Goal: Book appointment/travel/reservation

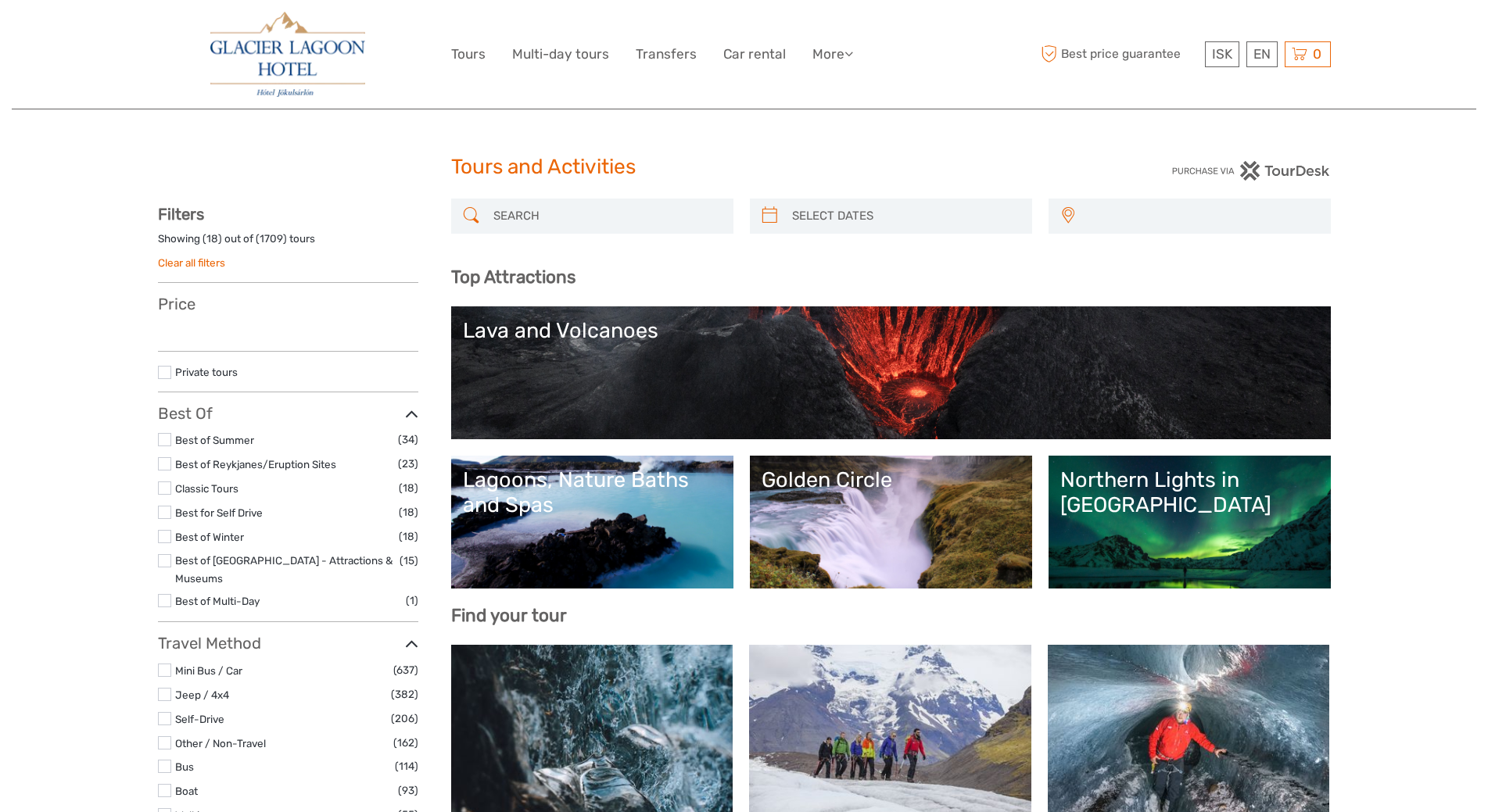
select select
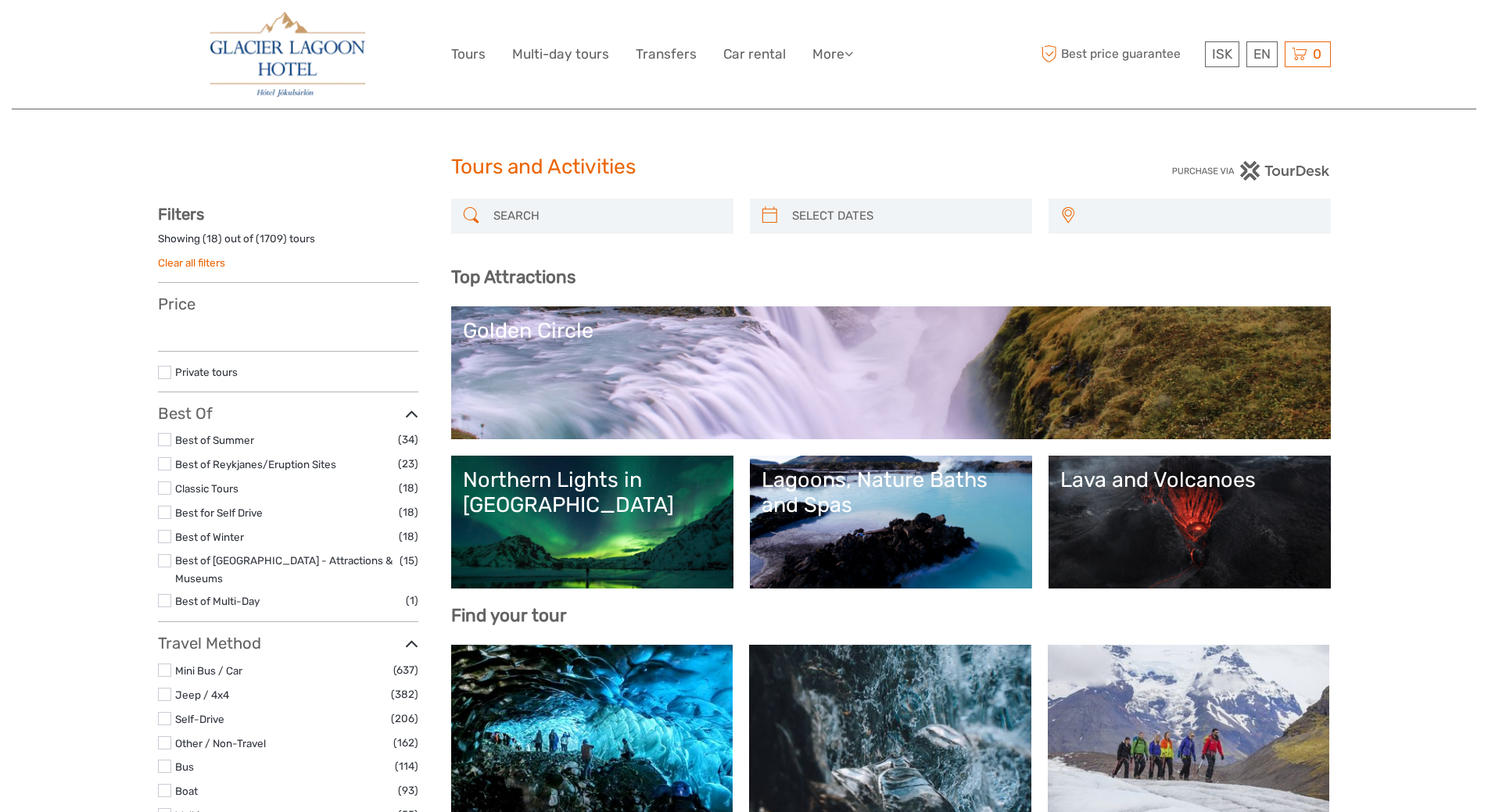
select select
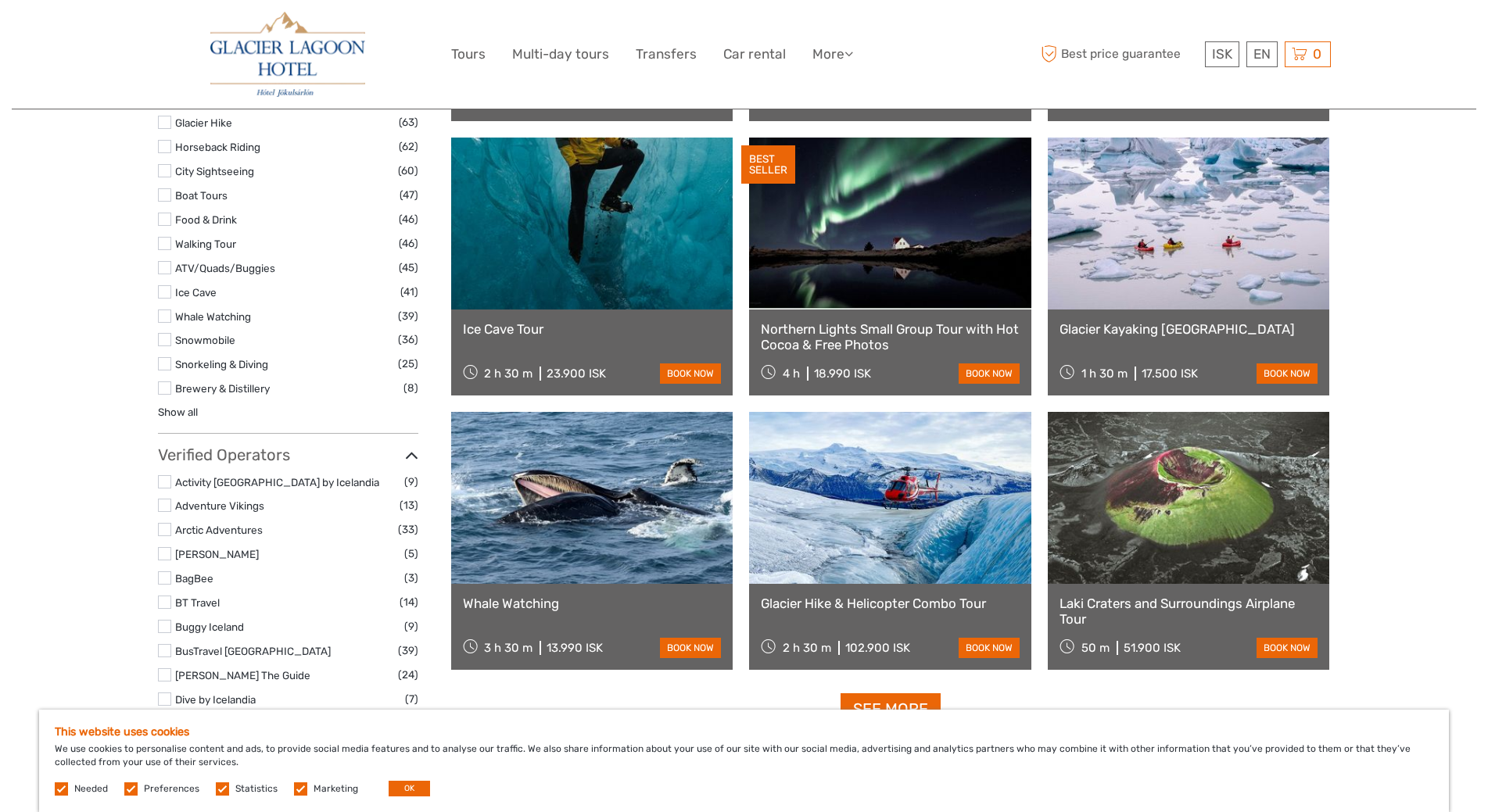
scroll to position [1642, 0]
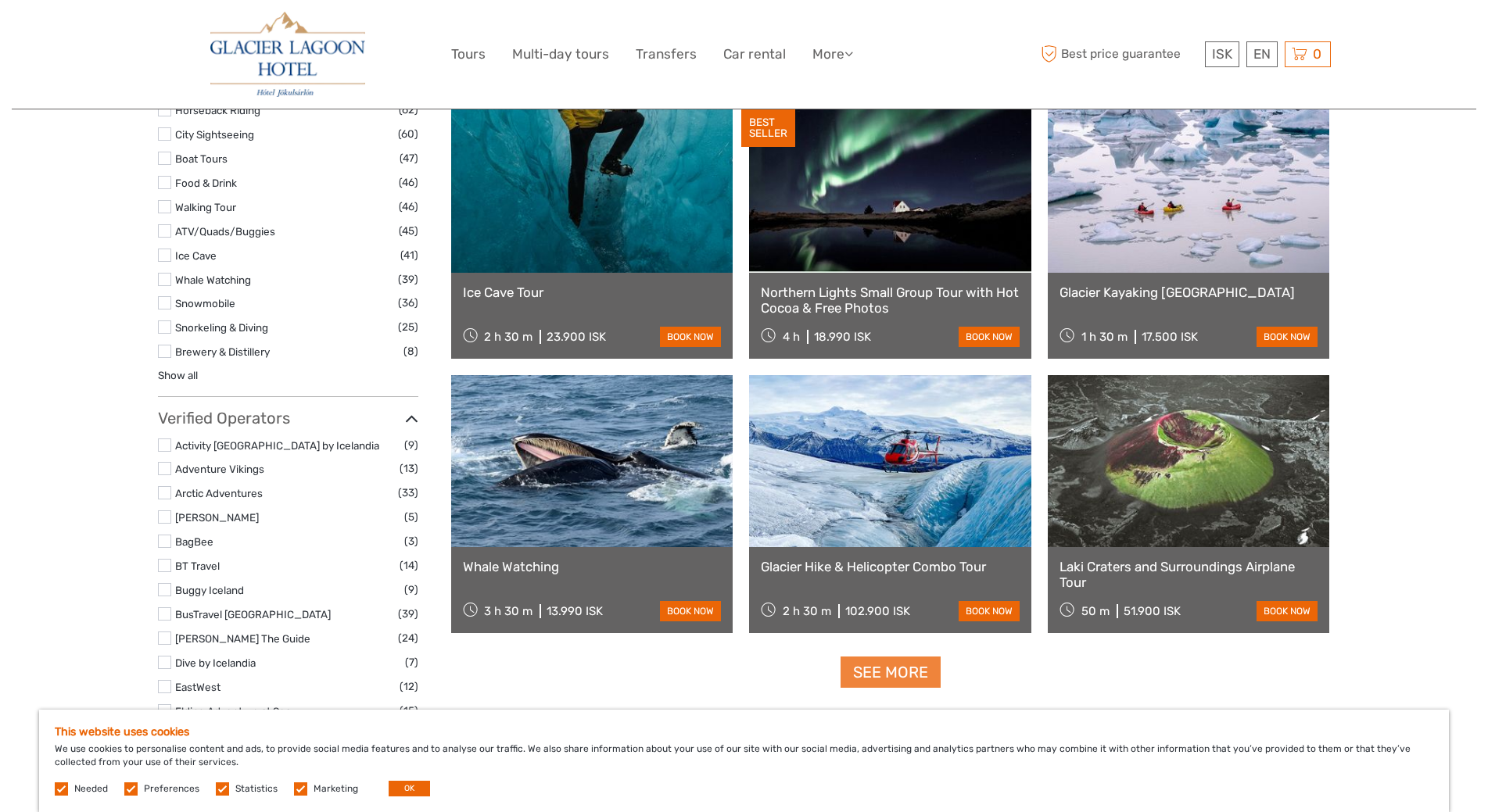
click at [909, 678] on link "See more" at bounding box center [890, 673] width 100 height 32
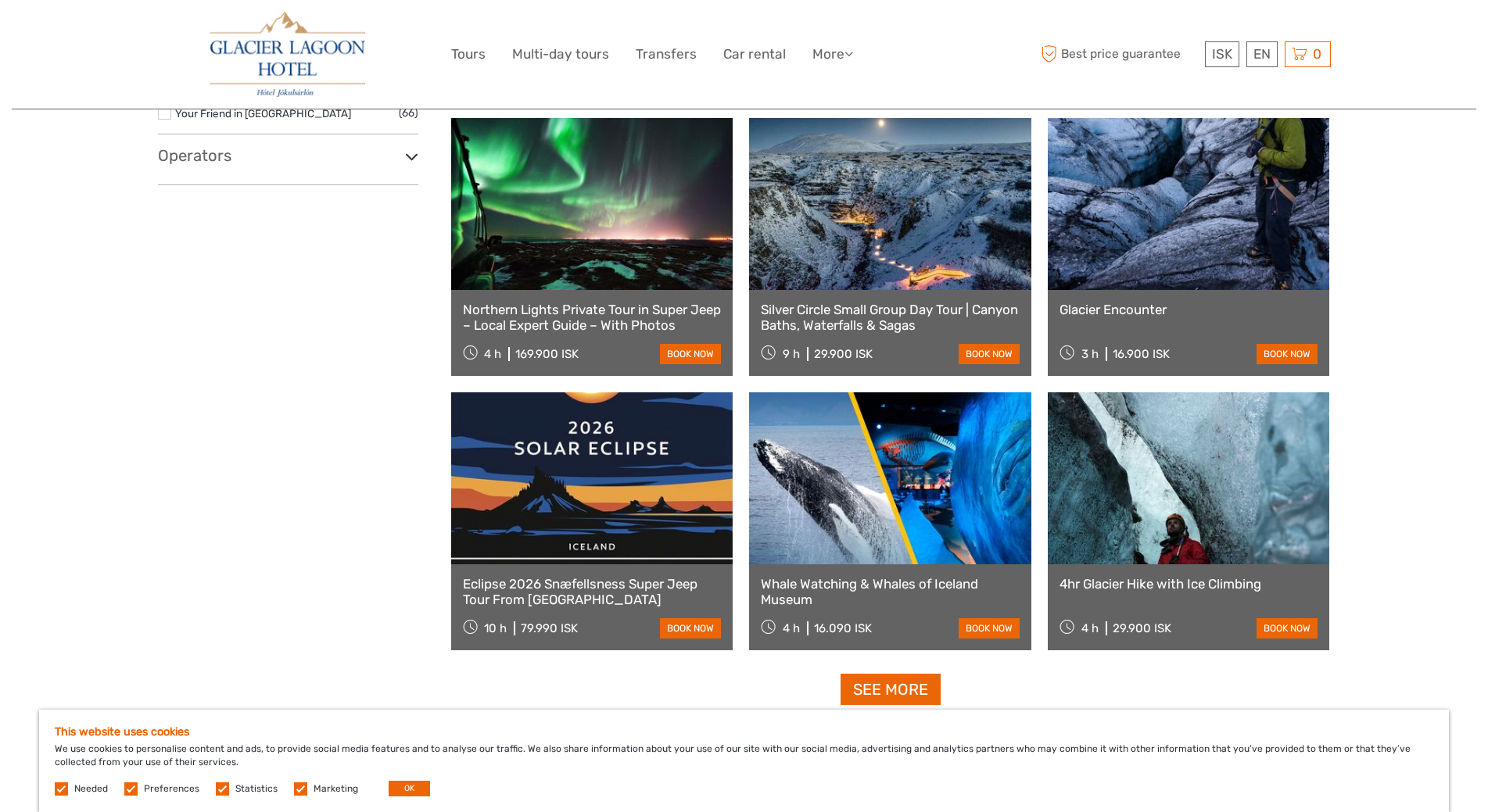
scroll to position [2971, 0]
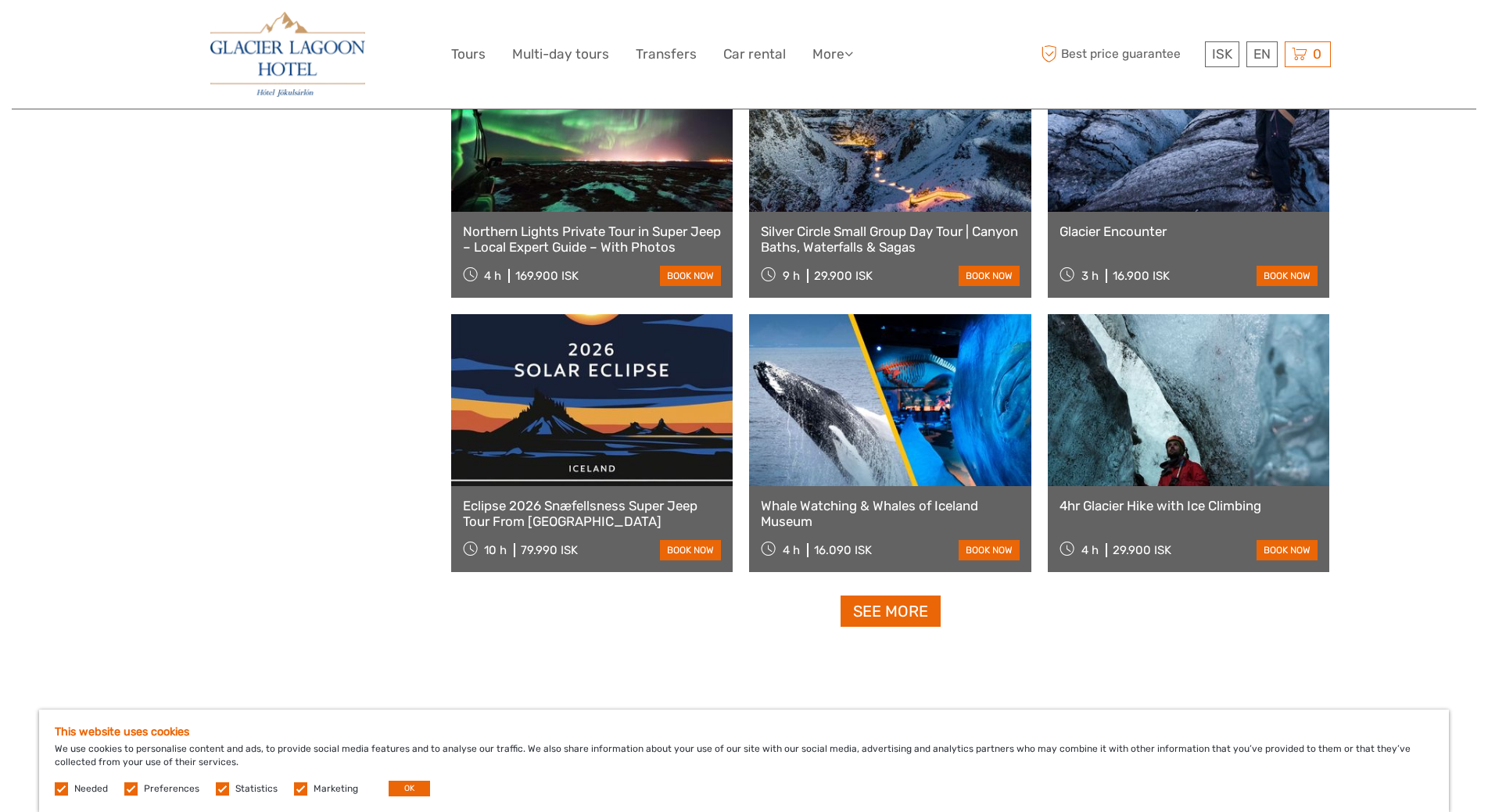
click at [602, 501] on link "Eclipse 2026 Snæfellsness Super Jeep Tour From Reykjavik" at bounding box center [592, 514] width 259 height 32
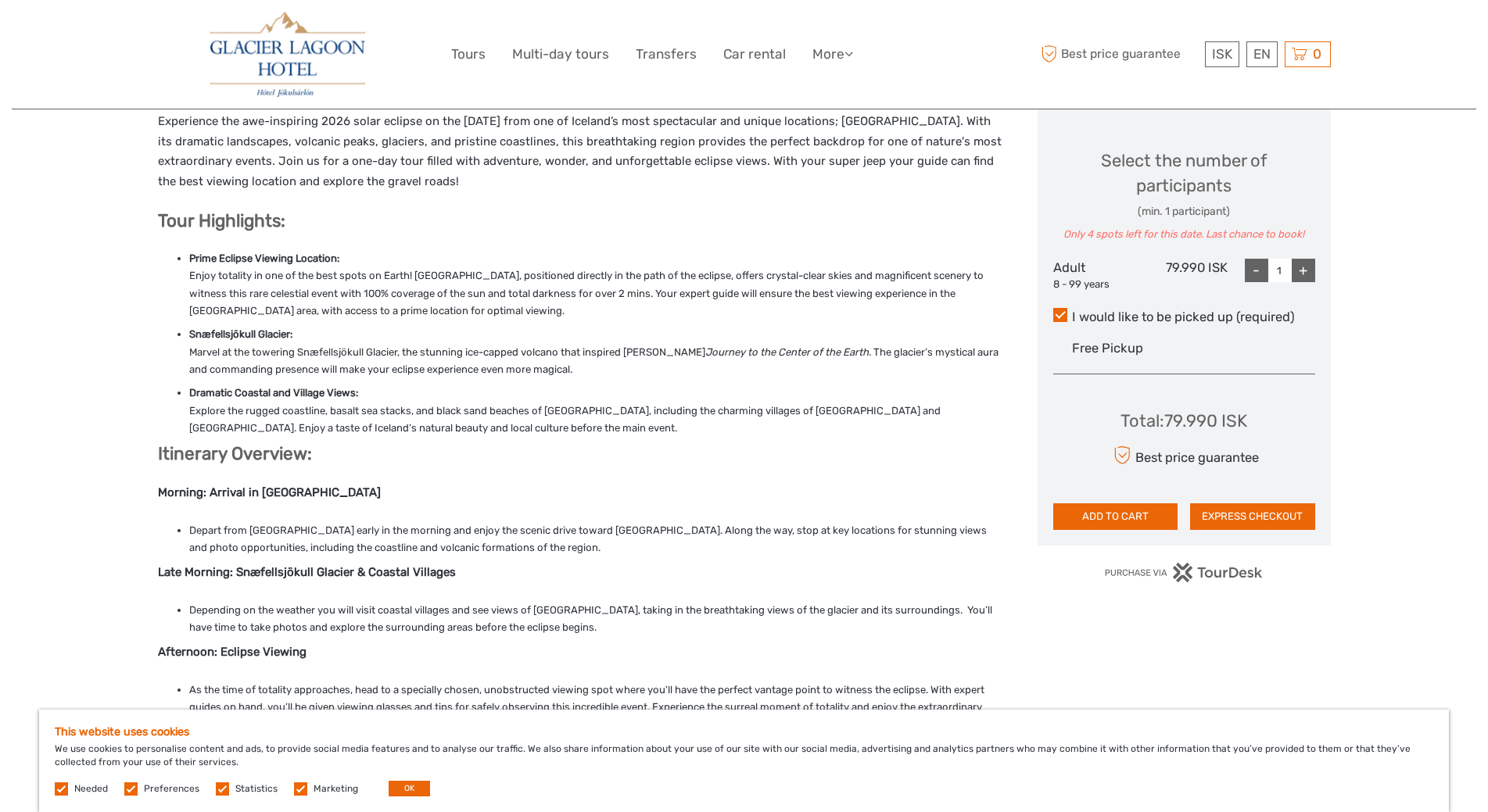
scroll to position [703, 0]
